Goal: Task Accomplishment & Management: Use online tool/utility

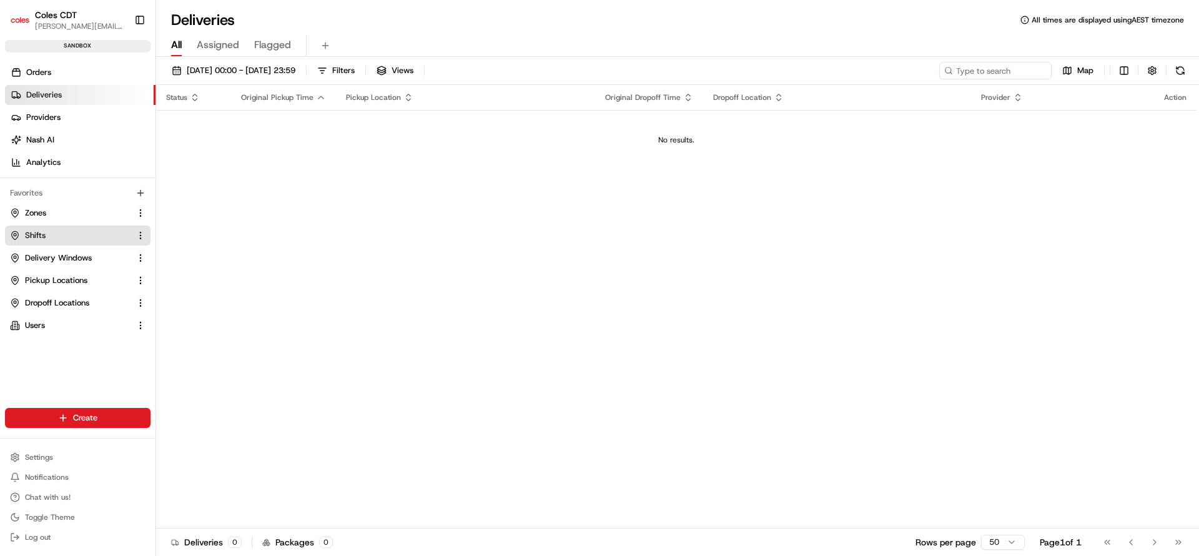
click at [28, 233] on span "Shifts" at bounding box center [35, 235] width 21 height 11
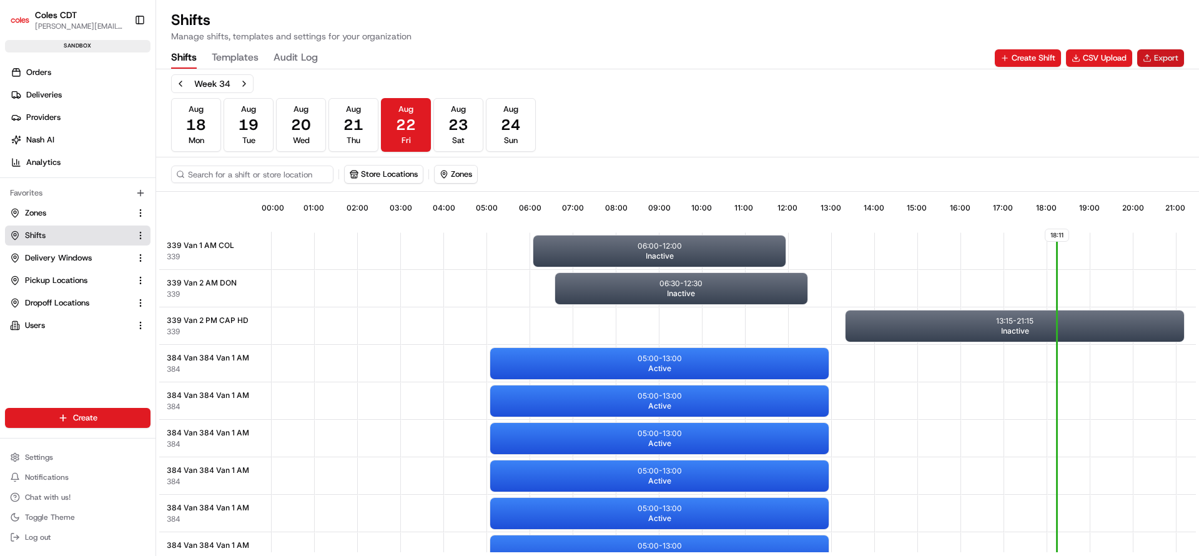
click at [1169, 51] on button "Export" at bounding box center [1161, 57] width 47 height 17
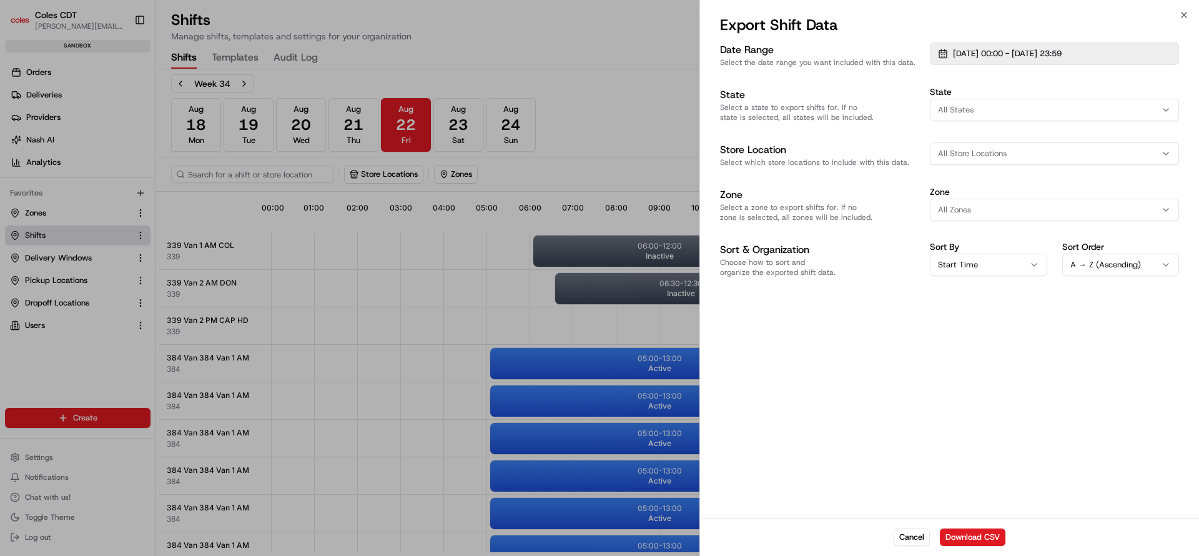
click at [1119, 51] on button "01/08/2025 00:00 - 31/08/2025 23:59" at bounding box center [1054, 53] width 249 height 22
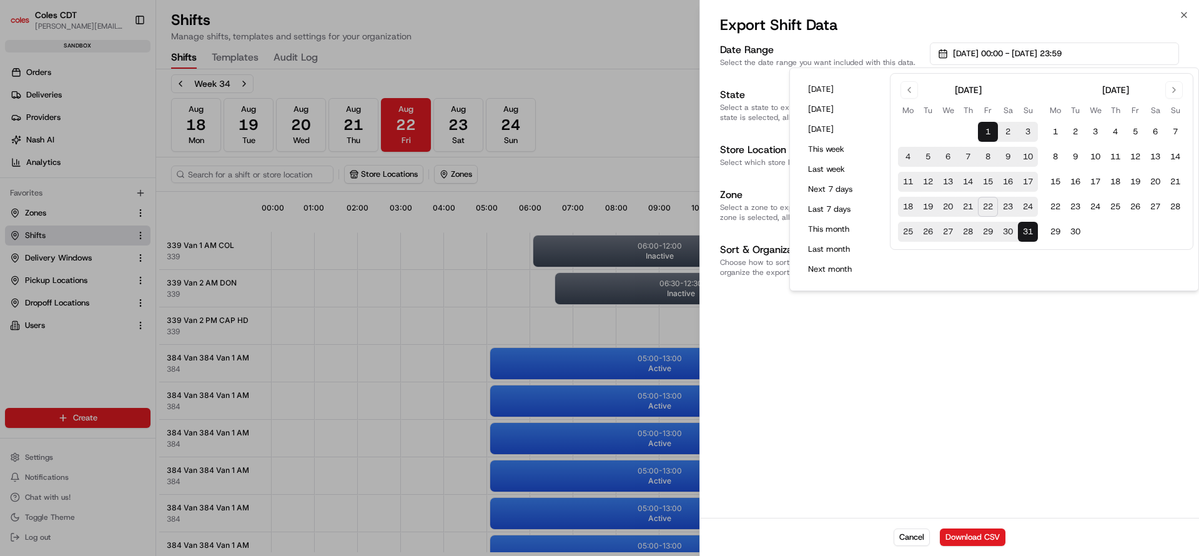
click at [986, 128] on button "1" at bounding box center [988, 132] width 20 height 20
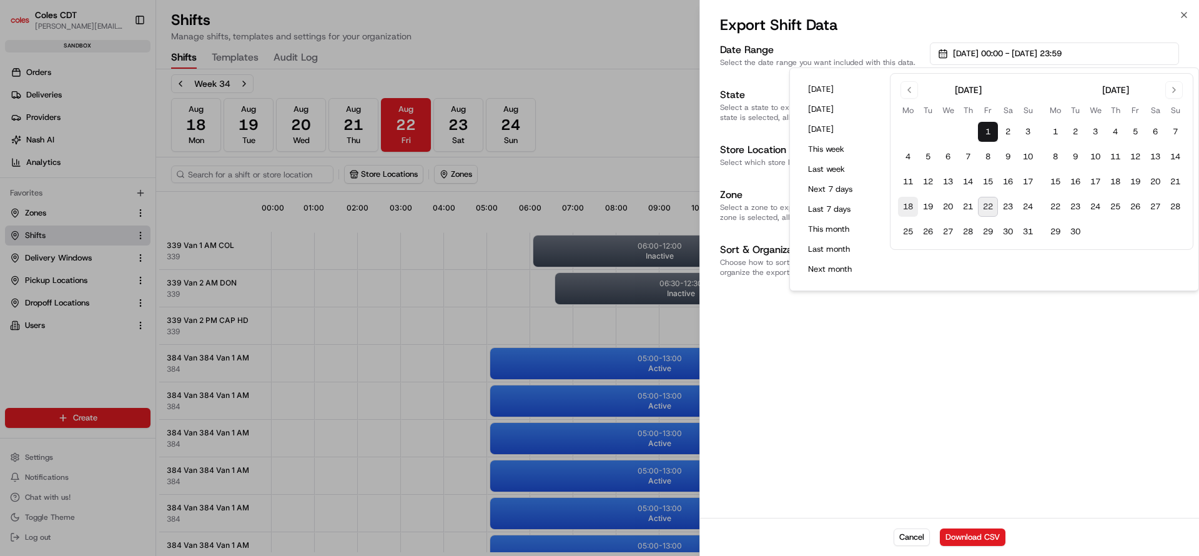
click at [908, 201] on button "18" at bounding box center [908, 207] width 20 height 20
click at [984, 127] on button "1" at bounding box center [988, 132] width 20 height 20
click at [909, 207] on button "18" at bounding box center [908, 207] width 20 height 20
click at [1177, 92] on button "Go to next month" at bounding box center [1174, 89] width 17 height 17
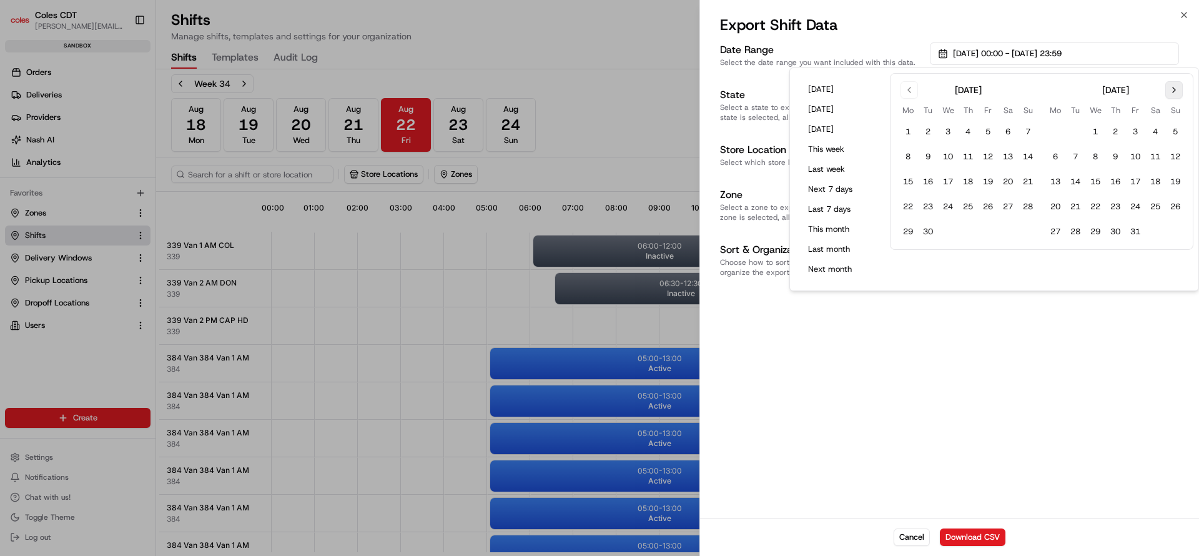
click at [1177, 92] on button "Go to next month" at bounding box center [1174, 89] width 17 height 17
click at [1176, 229] on button "30" at bounding box center [1176, 232] width 20 height 20
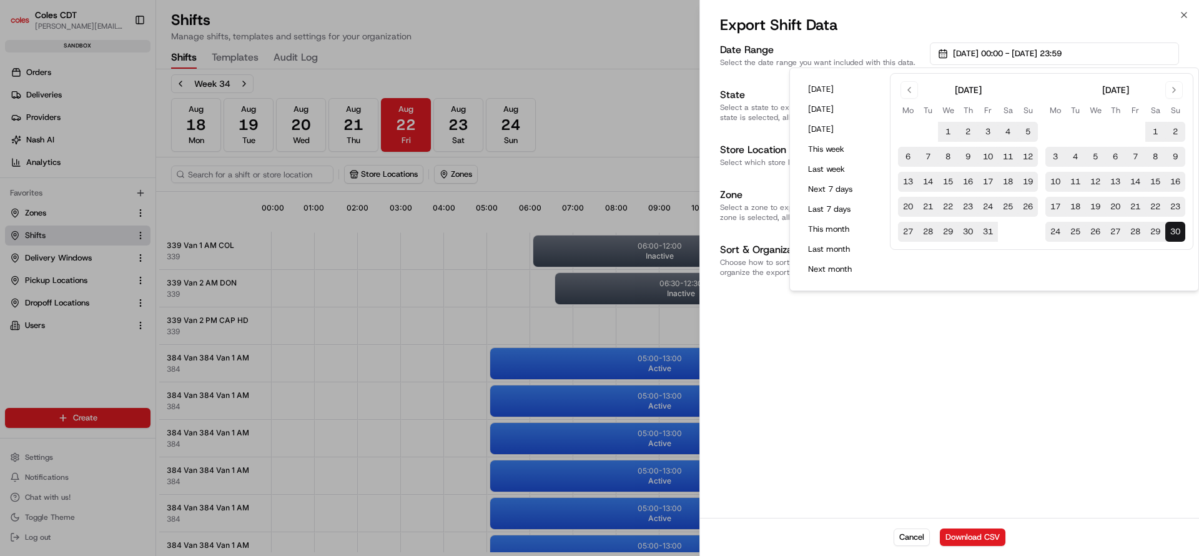
click at [1131, 360] on div "Date Range Select the date range you want included with this data. 18/08/2025 0…" at bounding box center [949, 279] width 499 height 478
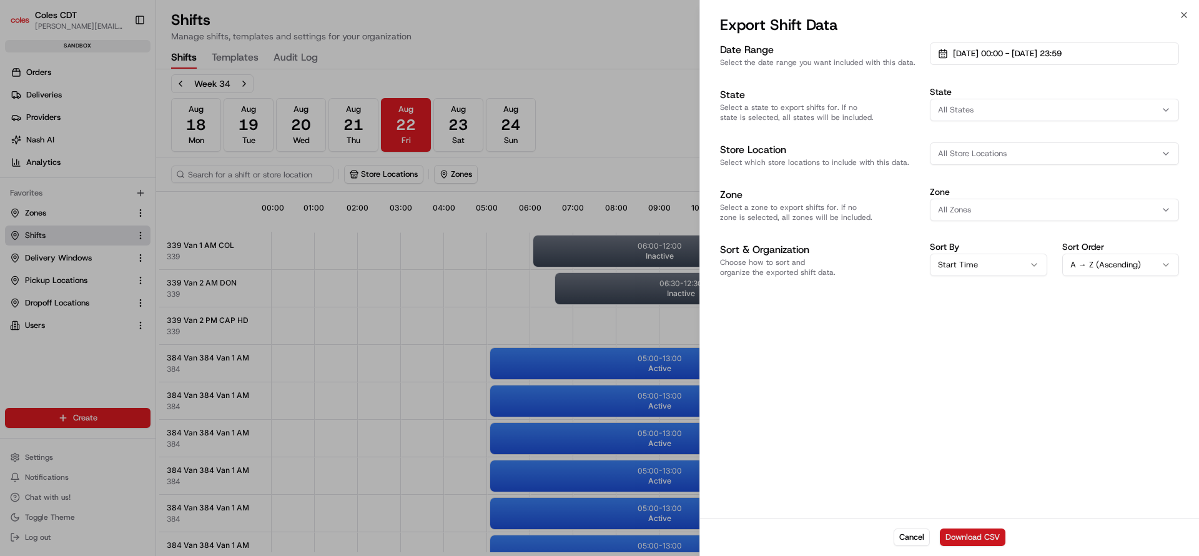
click at [966, 539] on button "Download CSV" at bounding box center [973, 536] width 66 height 17
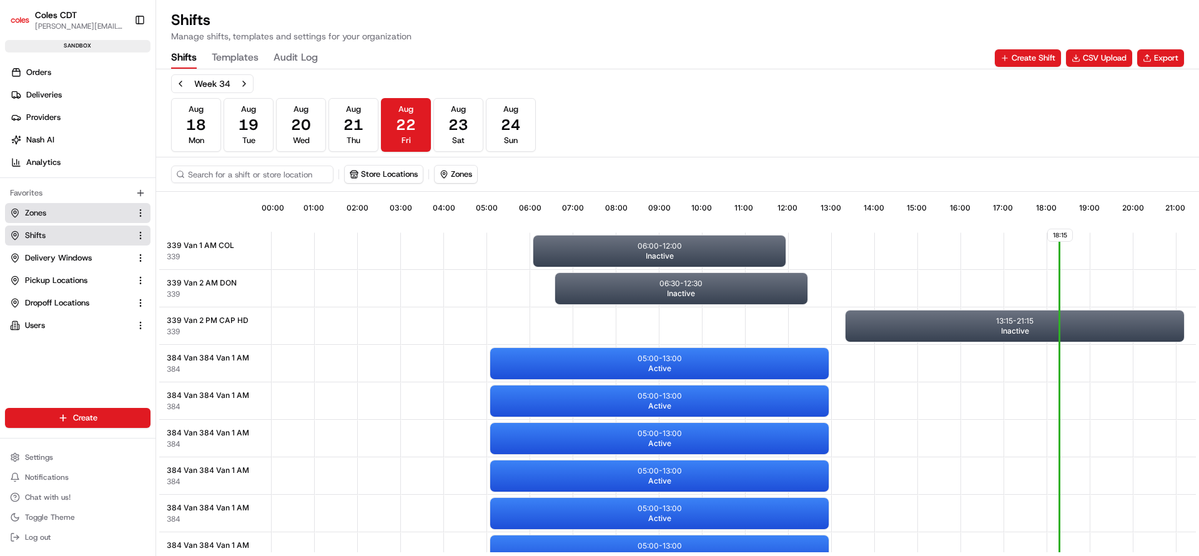
click at [50, 211] on link "Zones" at bounding box center [70, 212] width 121 height 11
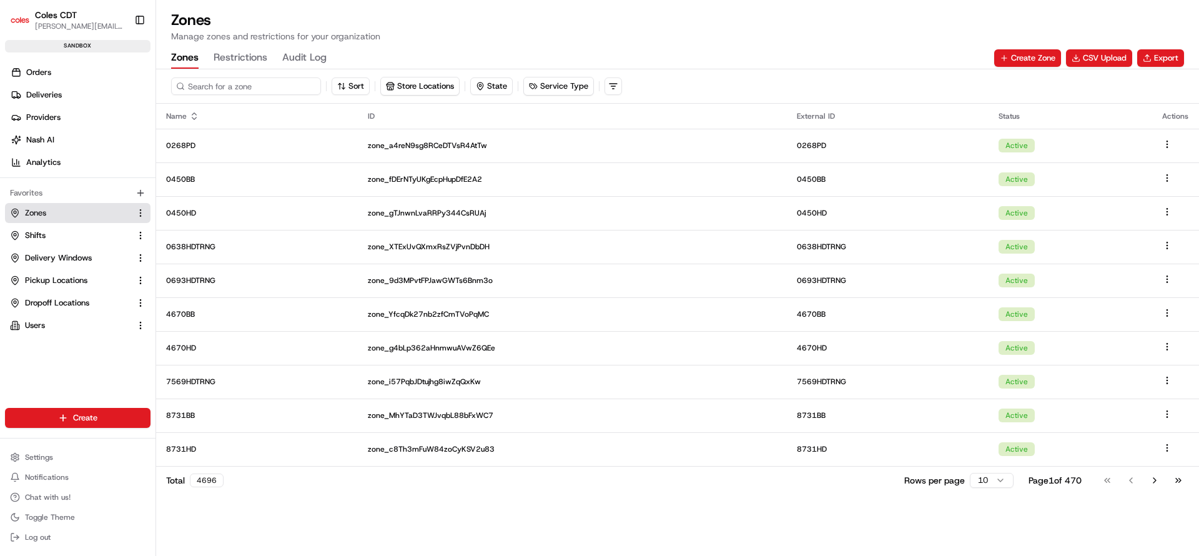
click at [228, 92] on input at bounding box center [246, 85] width 150 height 17
type input "6"
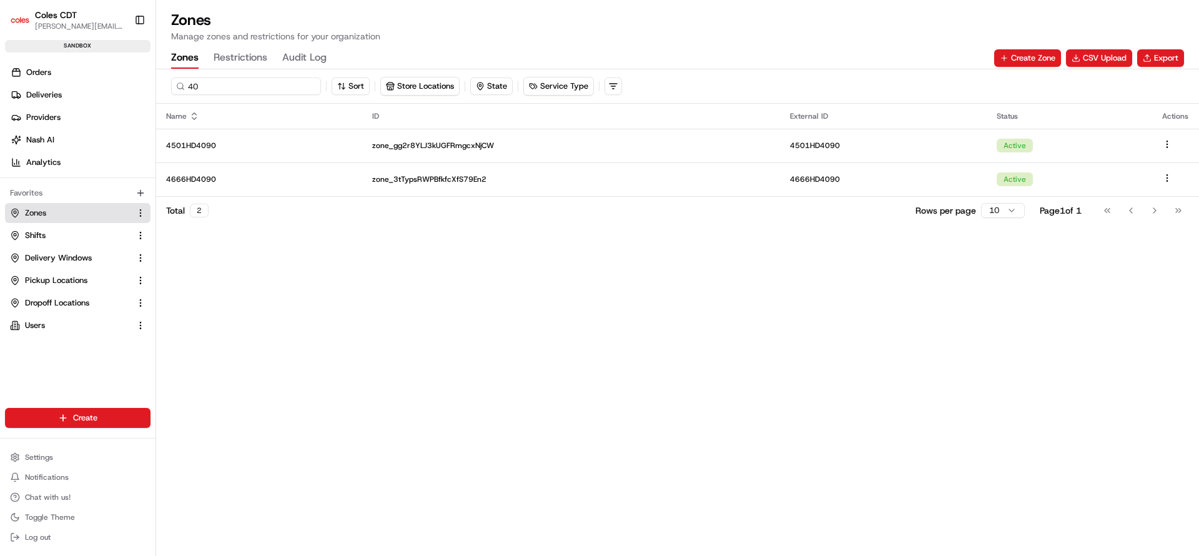
type input "4"
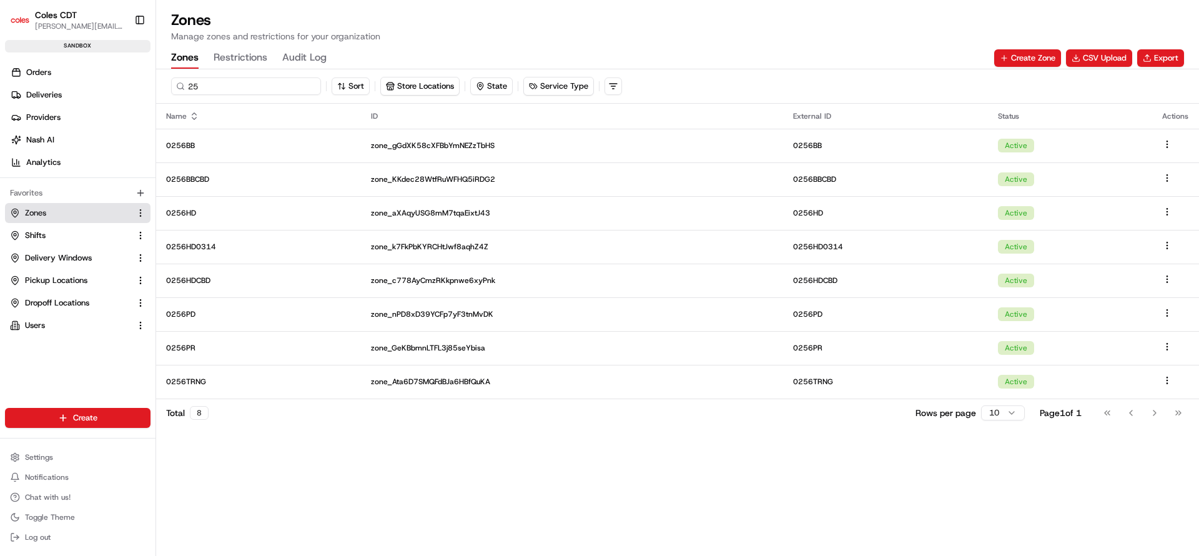
type input "2"
